Goal: Find specific page/section: Find specific page/section

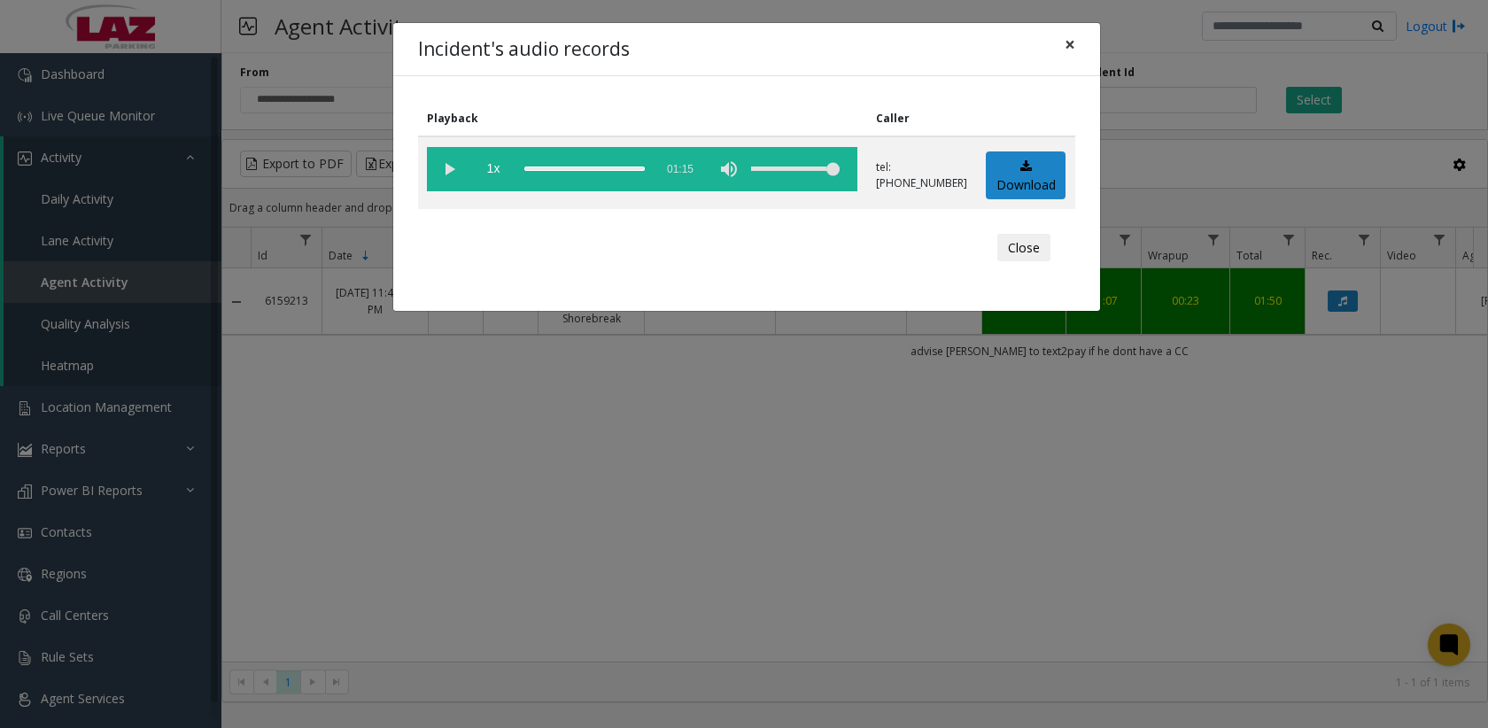
click at [1076, 53] on button "×" at bounding box center [1069, 44] width 35 height 43
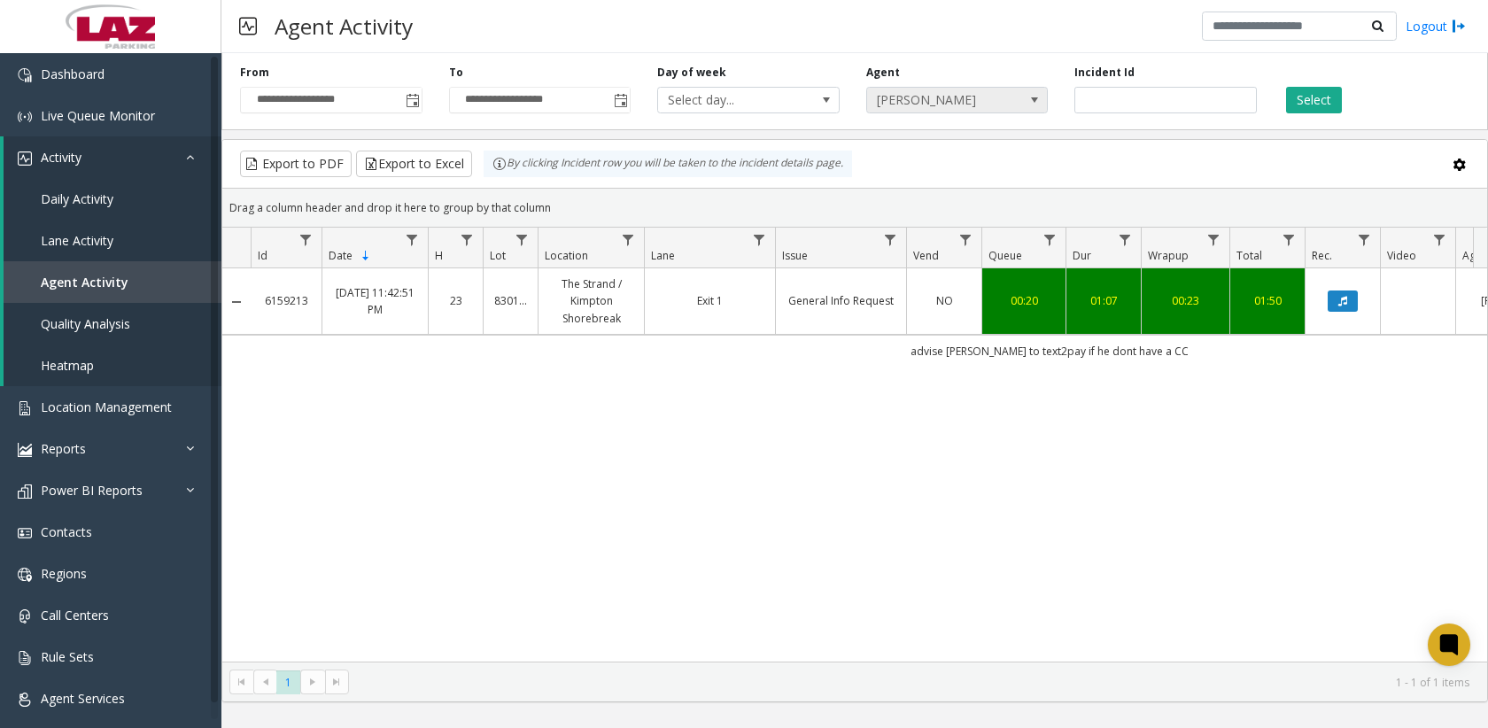
click at [953, 89] on span "[PERSON_NAME]" at bounding box center [939, 100] width 144 height 25
type input "******"
click at [989, 217] on li "[PERSON_NAME]" at bounding box center [957, 223] width 177 height 24
click at [1315, 95] on button "Select" at bounding box center [1314, 100] width 56 height 27
click at [1303, 100] on button "Select" at bounding box center [1314, 100] width 56 height 27
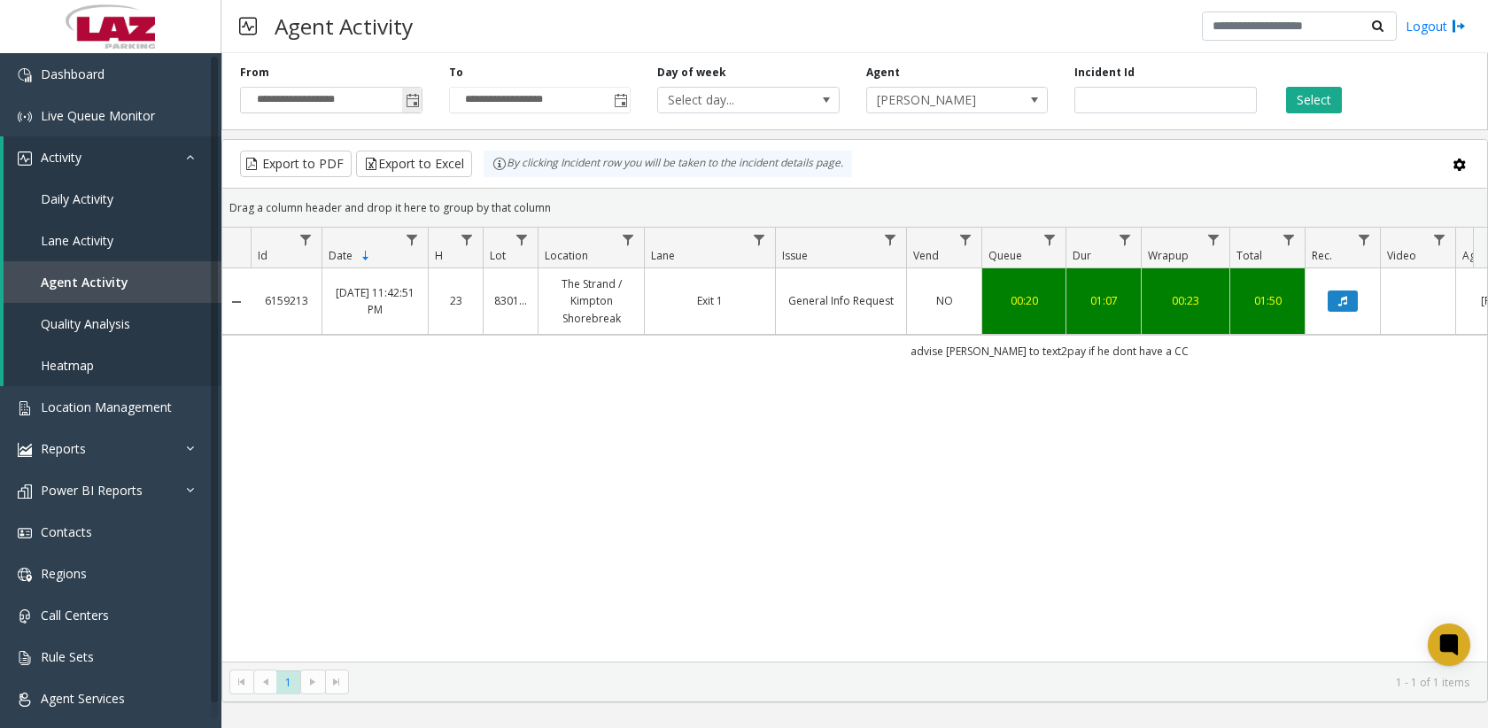
click at [409, 101] on span "Toggle popup" at bounding box center [413, 101] width 14 height 14
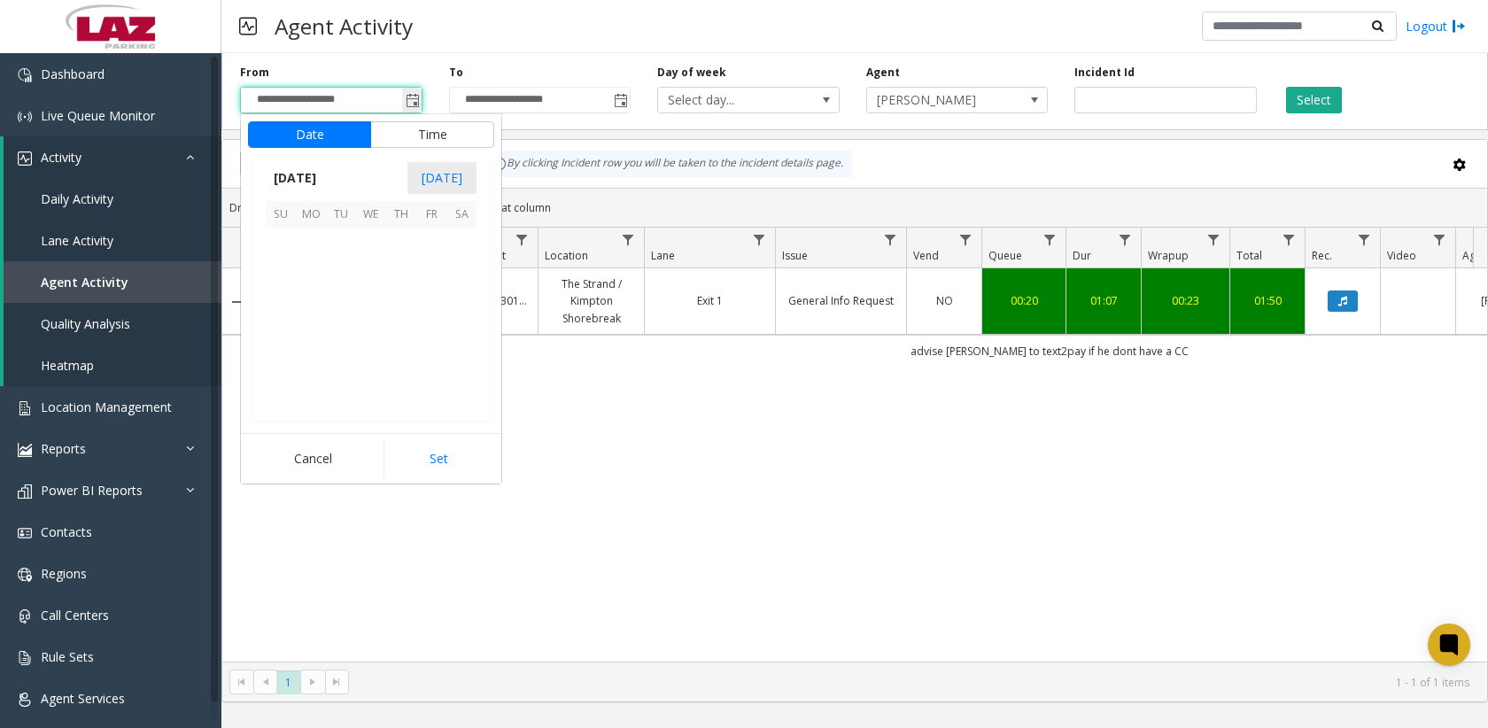
scroll to position [317961, 0]
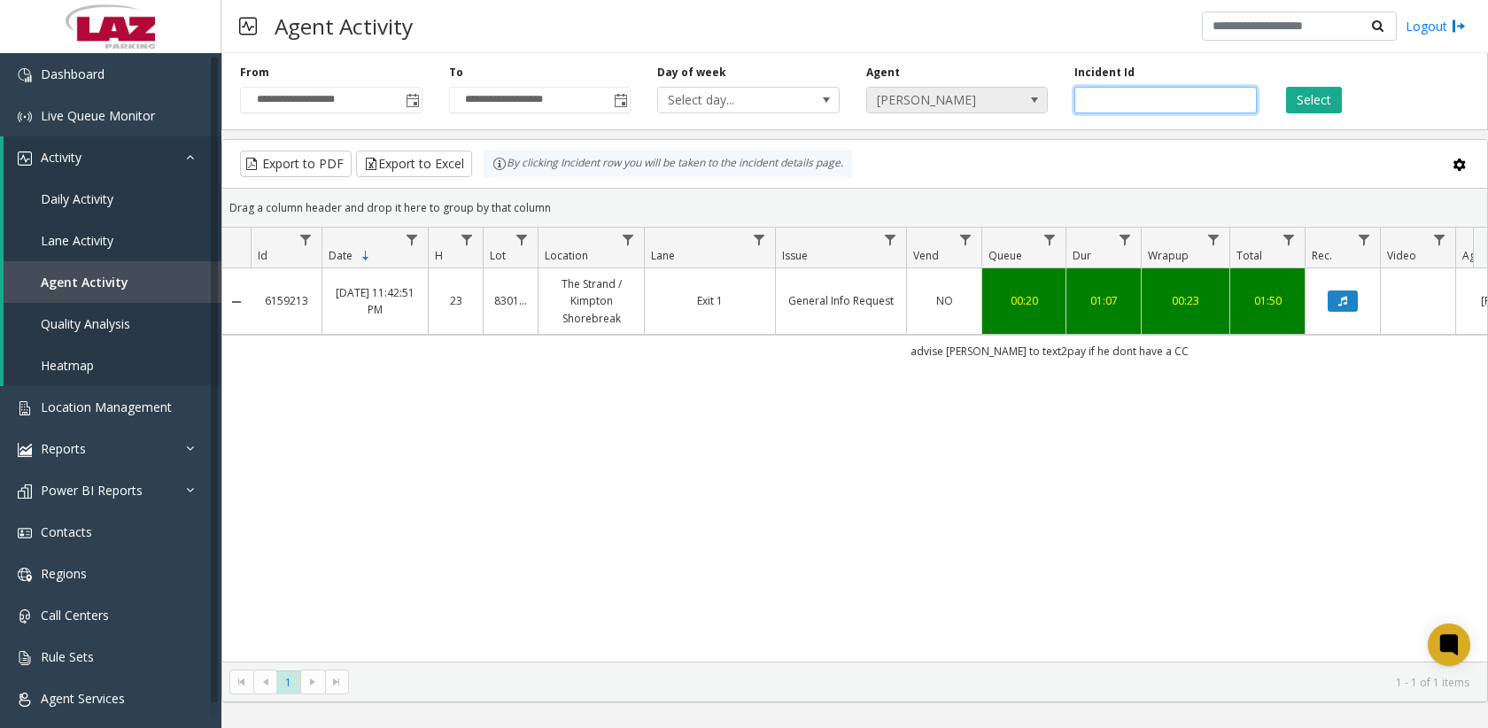
drag, startPoint x: 1132, startPoint y: 103, endPoint x: 1021, endPoint y: 104, distance: 111.6
click at [1071, 104] on div "Incident Id *******" at bounding box center [1165, 89] width 209 height 49
click at [1299, 99] on button "Select" at bounding box center [1314, 100] width 56 height 27
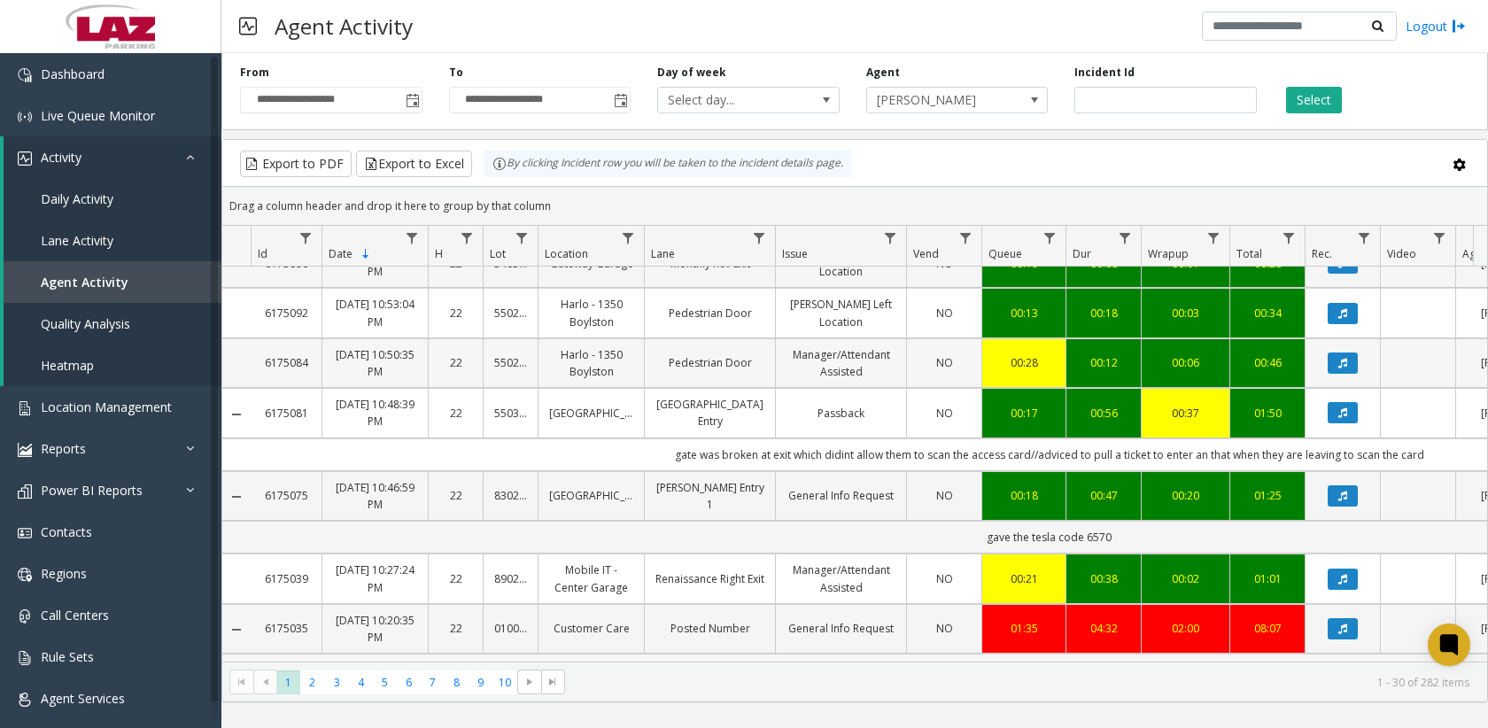
scroll to position [1694, 0]
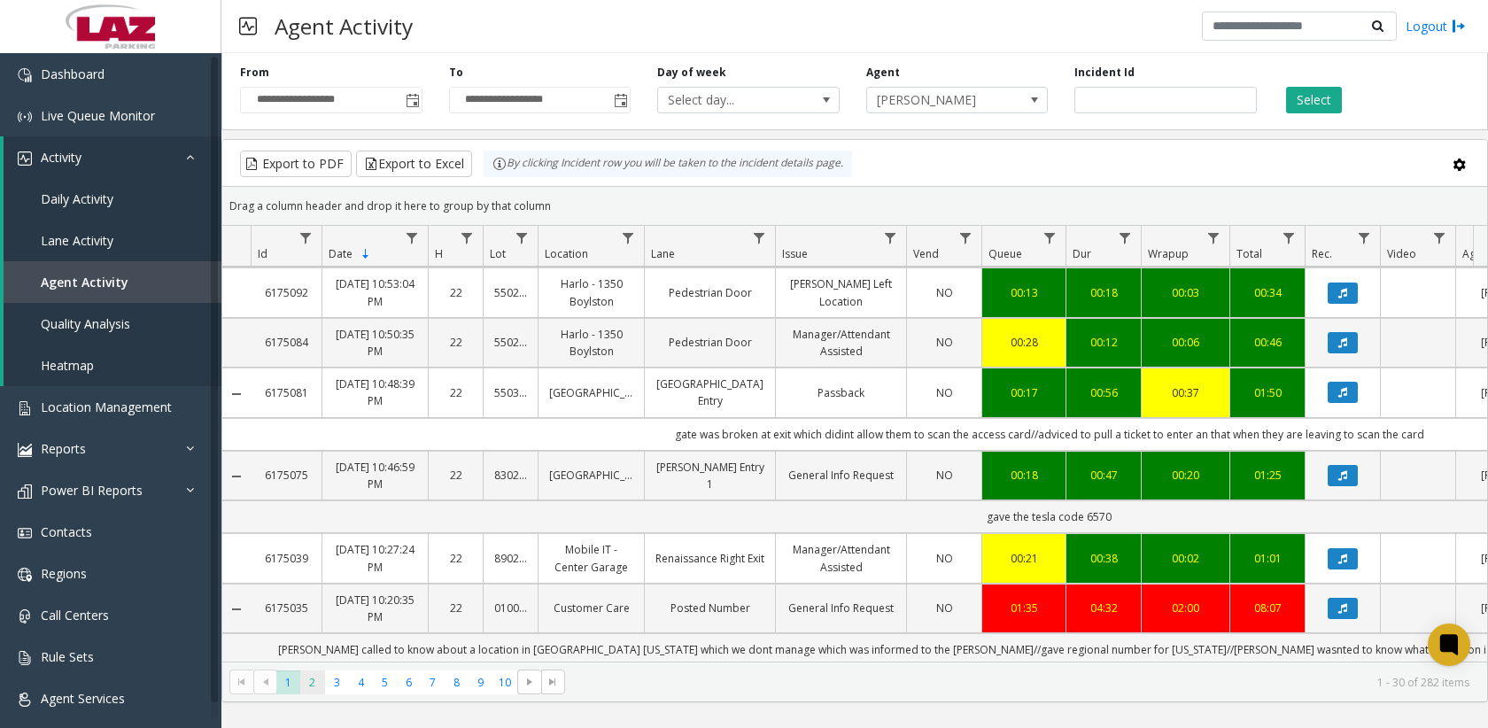
click at [306, 678] on span "2" at bounding box center [312, 683] width 24 height 24
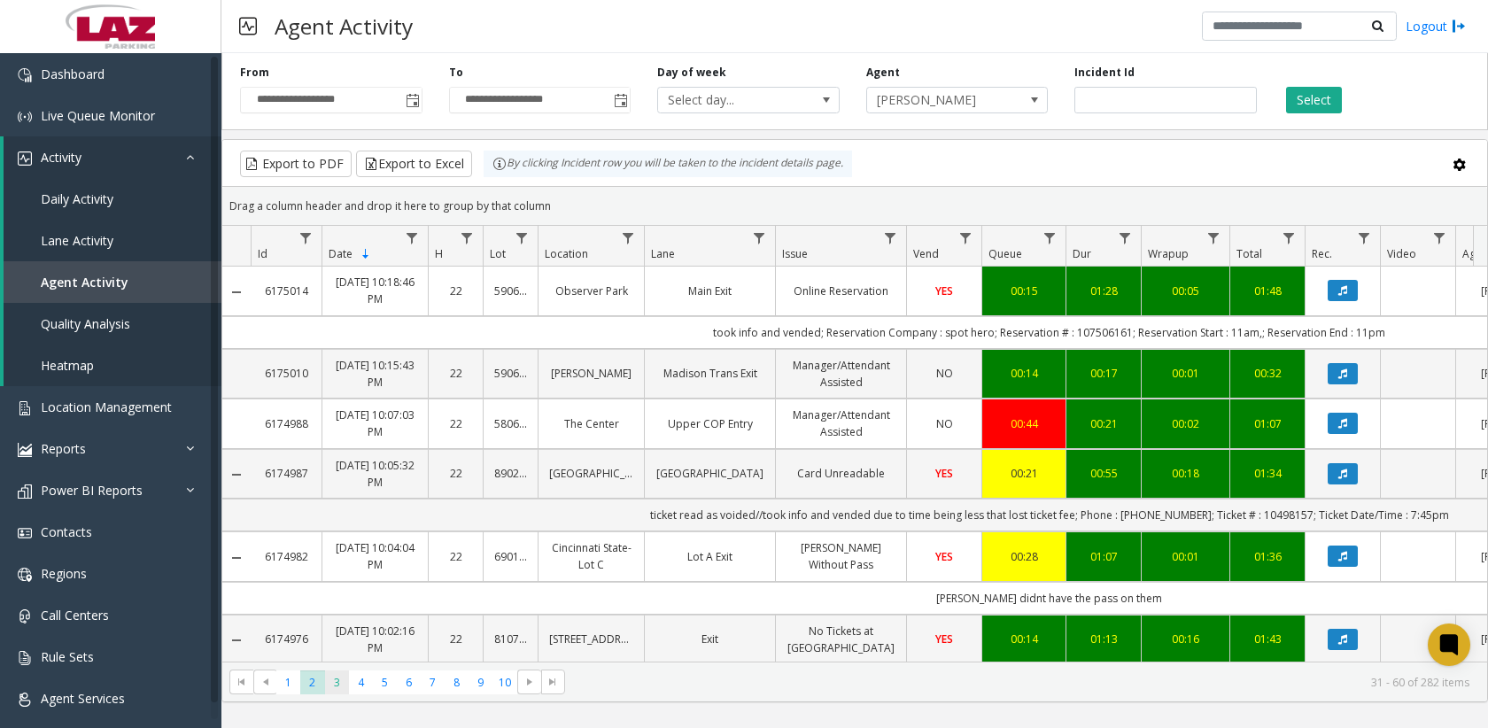
click at [336, 683] on span "3" at bounding box center [337, 683] width 24 height 24
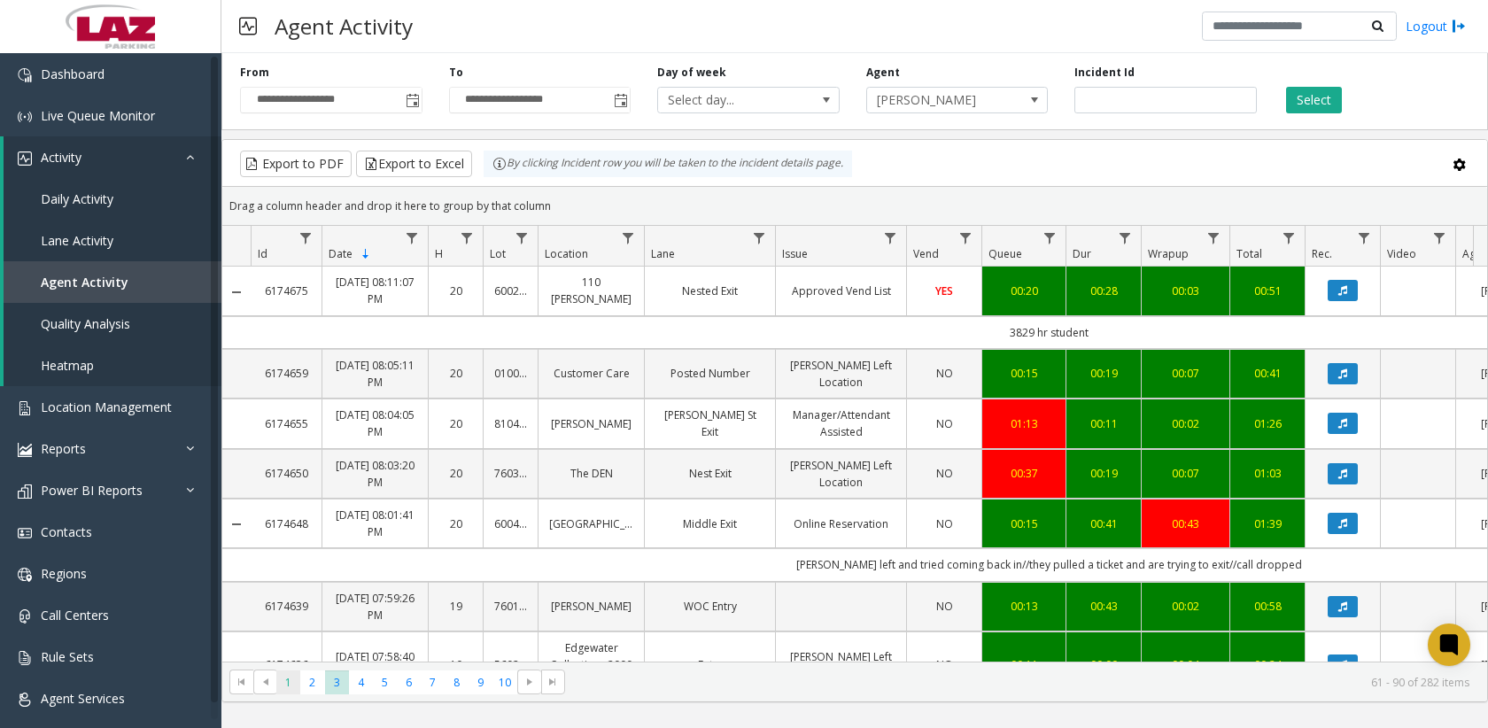
click at [291, 688] on span "1" at bounding box center [288, 683] width 24 height 24
